Goal: Information Seeking & Learning: Learn about a topic

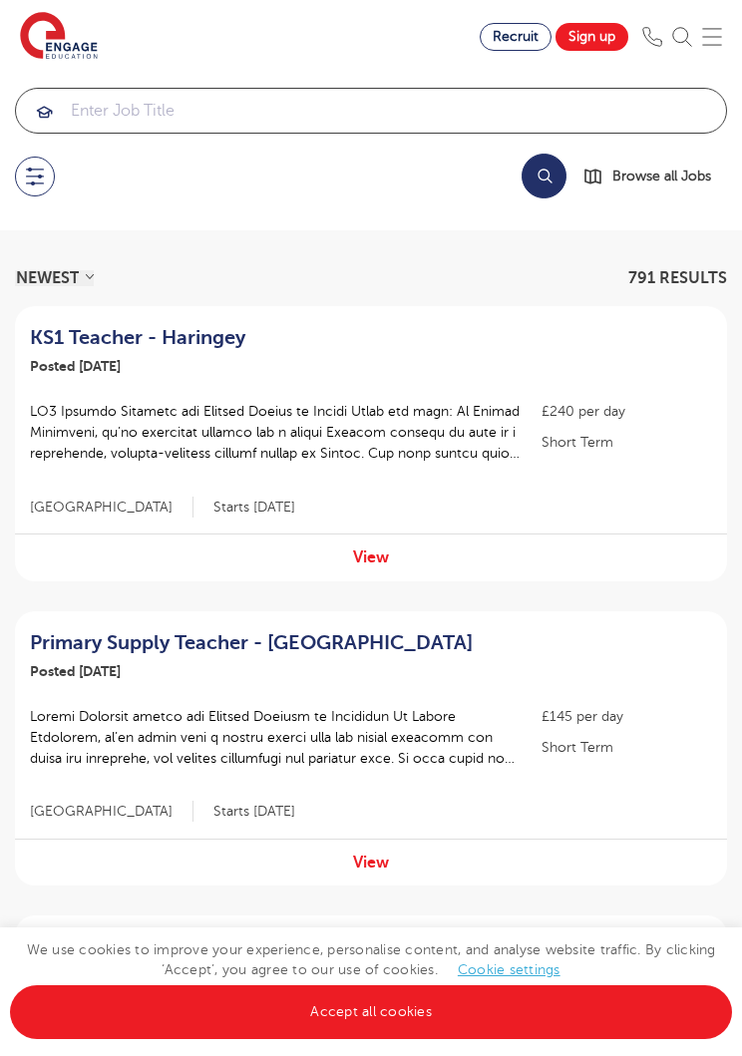
click at [387, 101] on input "search" at bounding box center [371, 111] width 710 height 44
type input "g"
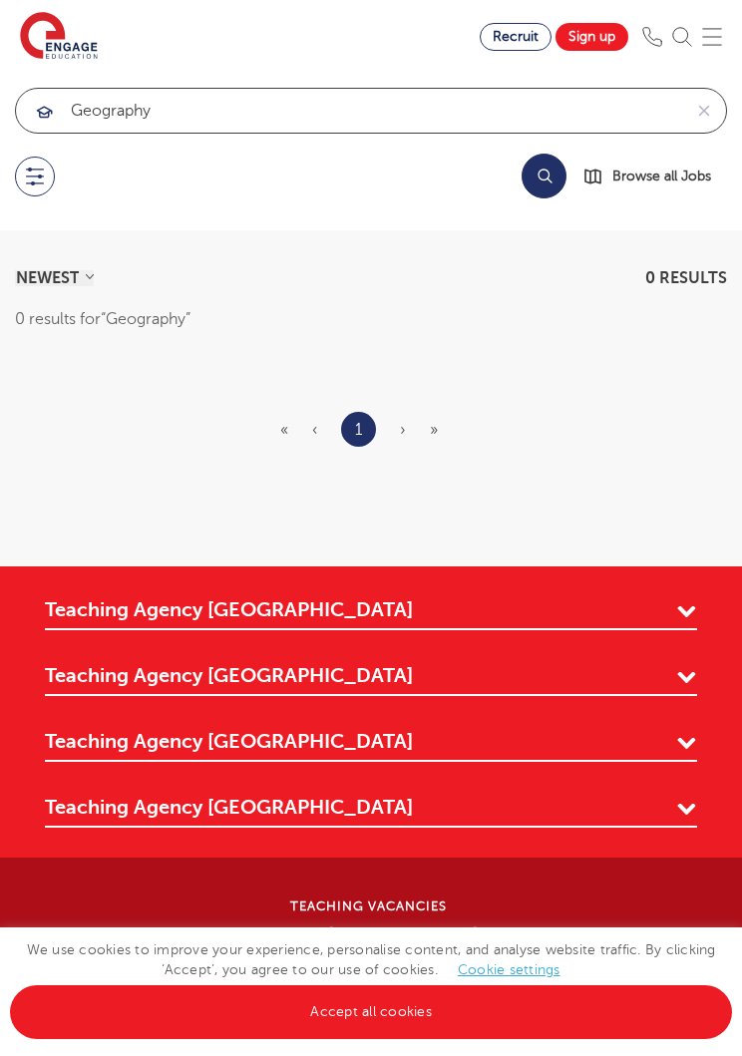
type input "Geography"
click button "Submit" at bounding box center [0, 0] width 0 height 0
